Goal: Information Seeking & Learning: Compare options

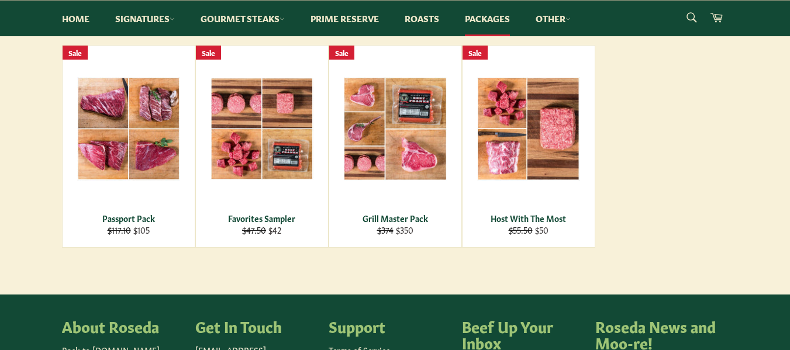
scroll to position [171, 0]
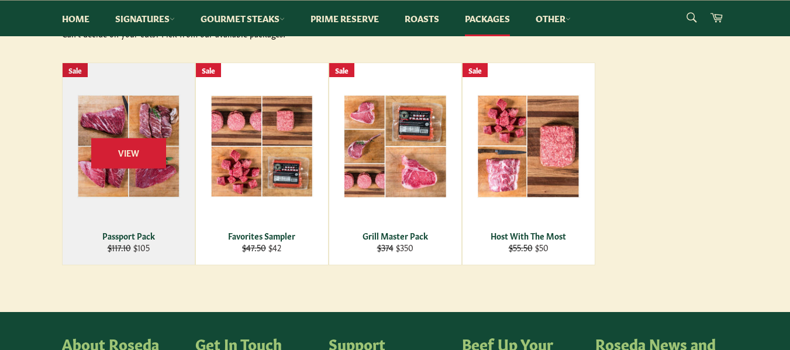
click at [170, 213] on div "View" at bounding box center [129, 164] width 132 height 202
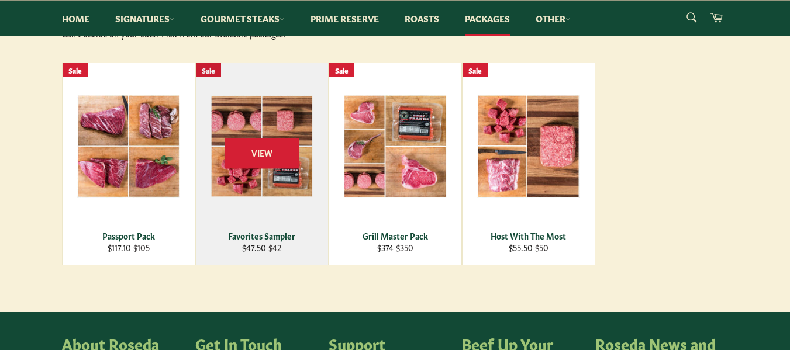
click at [300, 225] on div "View" at bounding box center [262, 164] width 132 height 202
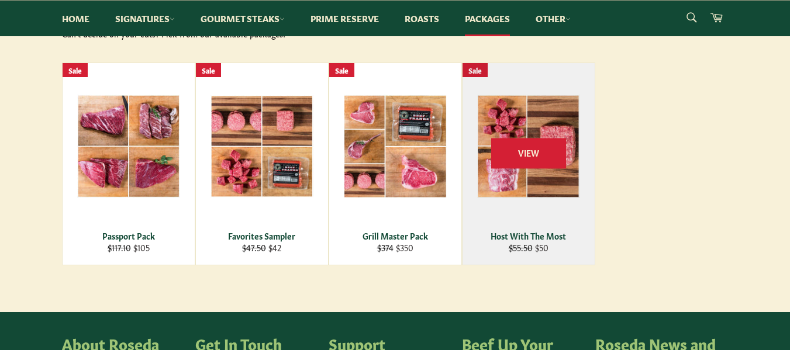
click at [480, 232] on div "Host With The Most" at bounding box center [529, 235] width 118 height 11
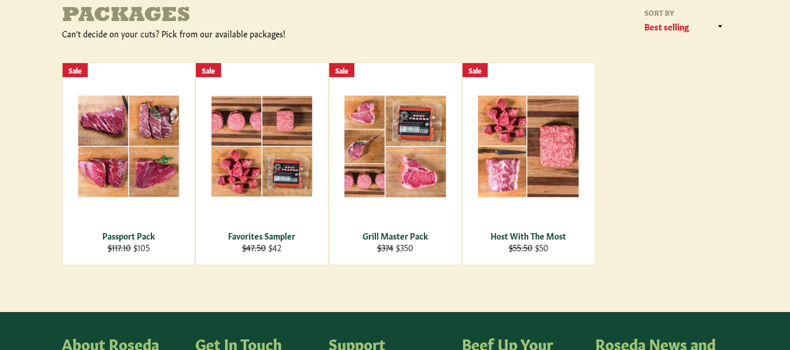
scroll to position [0, 0]
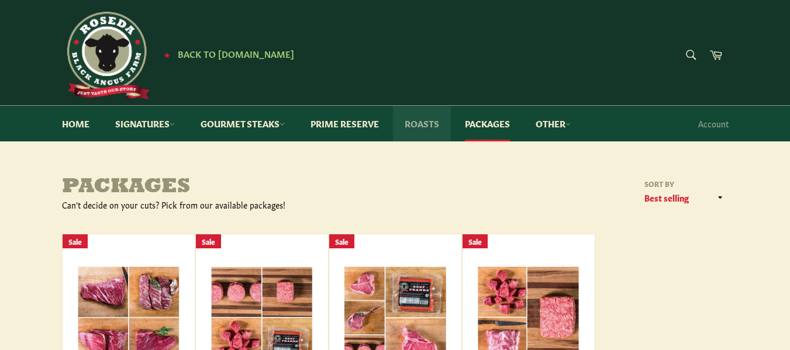
click at [426, 112] on link "Roasts" at bounding box center [422, 124] width 58 height 36
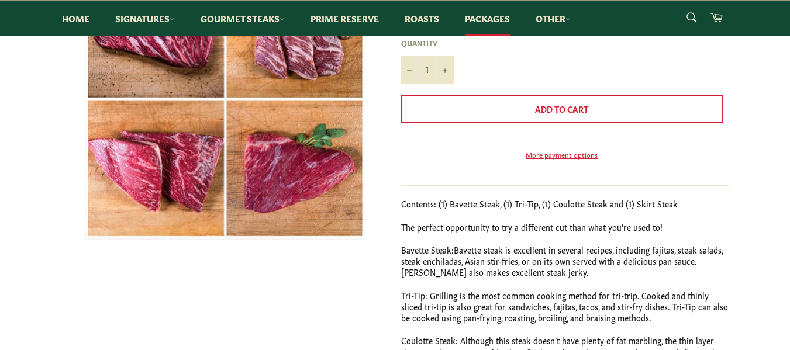
scroll to position [271, 0]
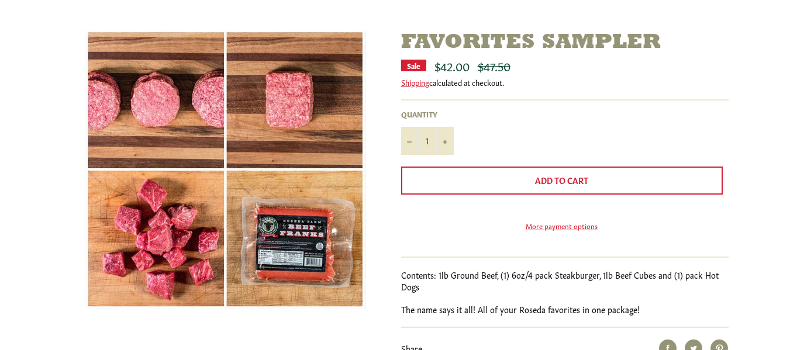
scroll to position [147, 0]
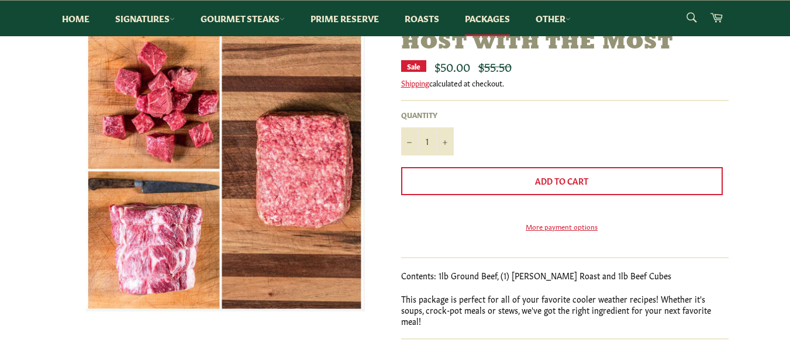
scroll to position [144, 0]
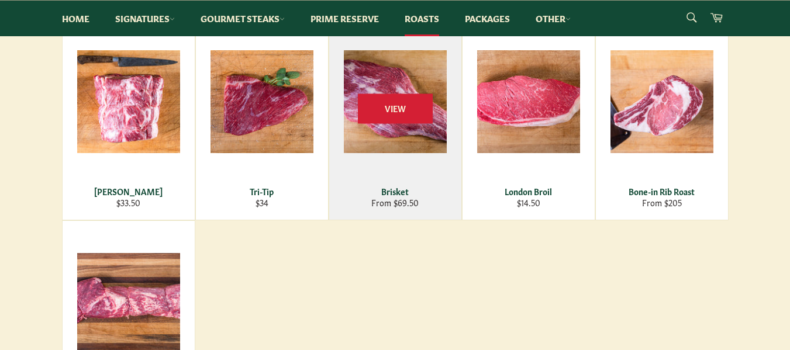
scroll to position [211, 0]
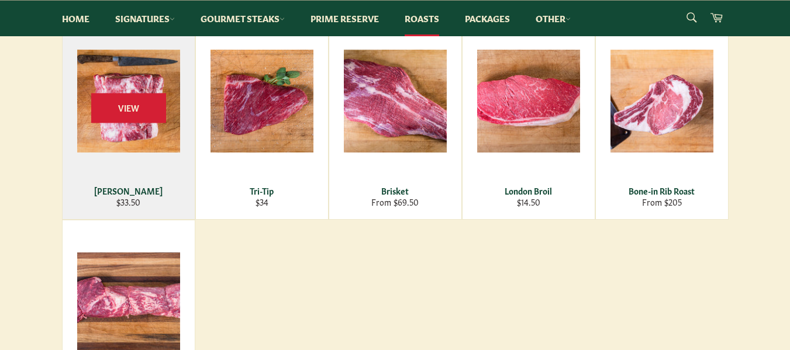
click at [178, 169] on div "View" at bounding box center [129, 119] width 132 height 202
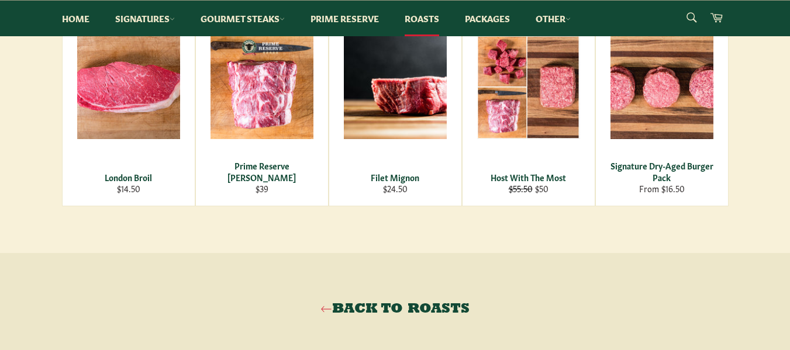
scroll to position [758, 0]
click at [381, 314] on link "Back to Roasts" at bounding box center [395, 308] width 767 height 19
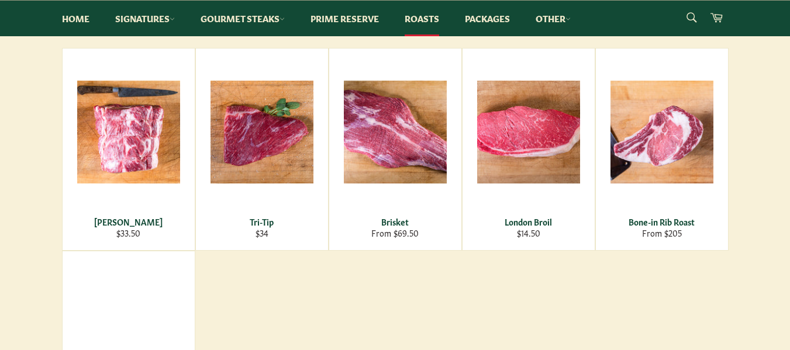
scroll to position [181, 0]
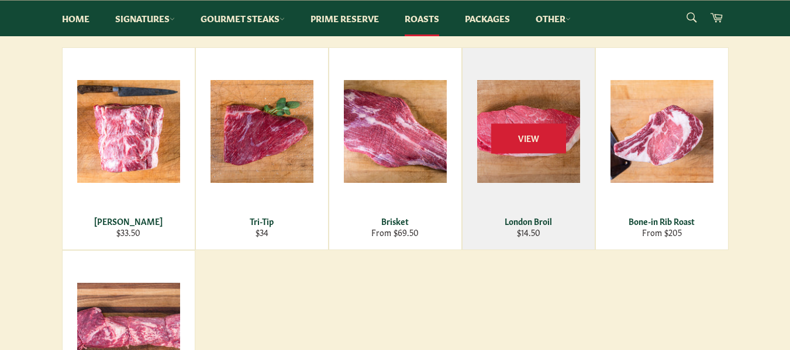
click at [577, 221] on div "London Broil" at bounding box center [529, 221] width 118 height 11
